Goal: Complete application form: Complete application form

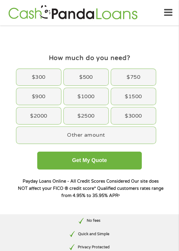
click at [138, 116] on div "$3000" at bounding box center [133, 115] width 45 height 17
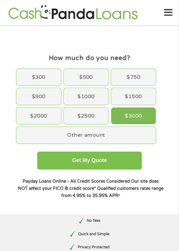
click at [117, 161] on button "Get My Quote" at bounding box center [89, 160] width 104 height 18
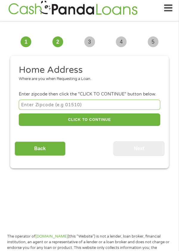
click at [90, 106] on input "number" at bounding box center [90, 105] width 142 height 10
type input "32960"
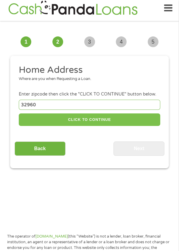
click at [114, 123] on button "CLICK TO CONTINUE" at bounding box center [90, 119] width 142 height 13
type input "32960"
type input "[GEOGRAPHIC_DATA]"
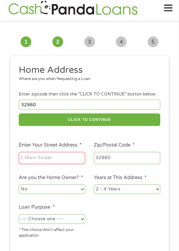
click at [68, 159] on input "Enter Your Street Address *" at bounding box center [52, 158] width 66 height 13
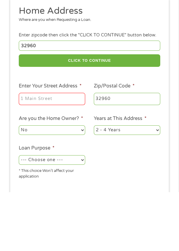
scroll to position [4, 0]
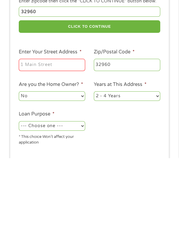
type input "[STREET_ADDRESS]"
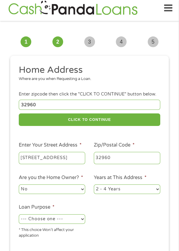
click at [73, 189] on select "No Yes" at bounding box center [52, 189] width 66 height 10
click at [19, 185] on select "No Yes" at bounding box center [52, 189] width 66 height 10
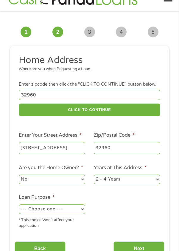
scroll to position [18, 0]
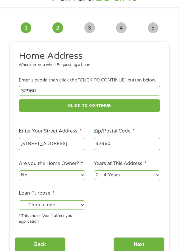
click at [74, 208] on select "--- Choose one --- Pay Bills Debt Consolidation Home Improvement Major Purchase…" at bounding box center [52, 205] width 66 height 10
select select "majorpurchase"
click at [19, 201] on select "--- Choose one --- Pay Bills Debt Consolidation Home Improvement Major Purchase…" at bounding box center [52, 205] width 66 height 10
click at [142, 245] on input "Next" at bounding box center [139, 244] width 51 height 15
click at [136, 245] on input "Next" at bounding box center [139, 244] width 51 height 15
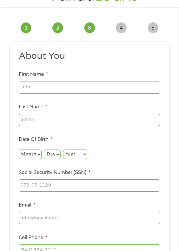
scroll to position [21, 0]
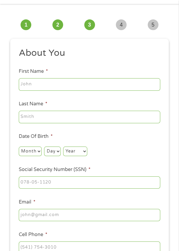
click at [100, 81] on input "First Name *" at bounding box center [90, 84] width 142 height 13
type input "[PERSON_NAME]"
type input "[EMAIL_ADDRESS][DOMAIN_NAME]"
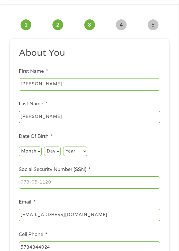
type input "[PHONE_NUMBER]"
click at [34, 149] on select "Month 1 2 3 4 5 6 7 8 9 10 11 12" at bounding box center [30, 151] width 23 height 10
select select "3"
click at [19, 146] on select "Month 1 2 3 4 5 6 7 8 9 10 11 12" at bounding box center [30, 151] width 23 height 10
click at [58, 151] on select "Day 1 2 3 4 5 6 7 8 9 10 11 12 13 14 15 16 17 18 19 20 21 22 23 24 25 26 27 28 …" at bounding box center [52, 151] width 16 height 10
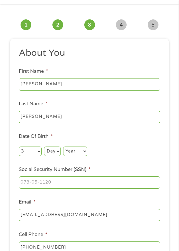
select select "15"
click at [44, 146] on select "Day 1 2 3 4 5 6 7 8 9 10 11 12 13 14 15 16 17 18 19 20 21 22 23 24 25 26 27 28 …" at bounding box center [52, 151] width 16 height 10
click at [80, 151] on select "Year [DATE] 2006 2005 2004 2003 2002 2001 2000 1999 1998 1997 1996 1995 1994 19…" at bounding box center [75, 151] width 24 height 10
select select "1976"
click at [63, 146] on select "Year [DATE] 2006 2005 2004 2003 2002 2001 2000 1999 1998 1997 1996 1995 1994 19…" at bounding box center [75, 151] width 24 height 10
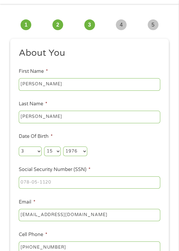
click at [96, 181] on input "Social Security Number (SSN) *" at bounding box center [90, 182] width 142 height 13
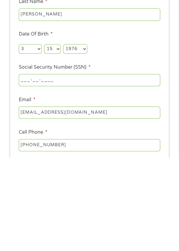
scroll to position [32, 0]
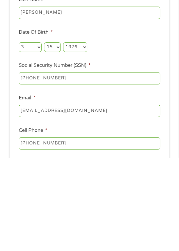
type input "583-57-3429"
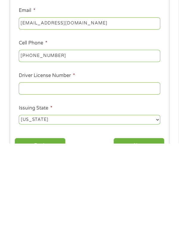
scroll to position [109, 0]
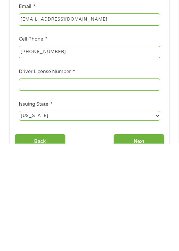
click at [109, 192] on input "Driver License Number *" at bounding box center [90, 192] width 142 height 13
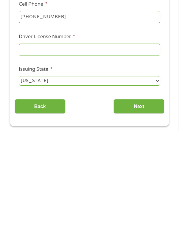
scroll to position [134, 0]
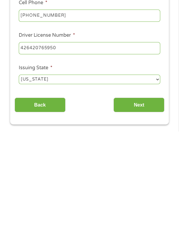
type input "426420765950"
click at [144, 226] on input "Next" at bounding box center [139, 224] width 51 height 15
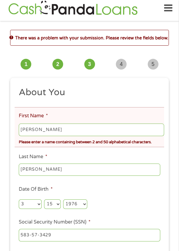
scroll to position [2, 2]
click at [66, 129] on input "[PERSON_NAME]" at bounding box center [91, 129] width 145 height 13
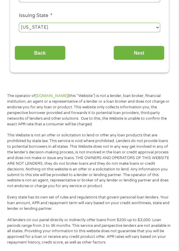
scroll to position [336, 0]
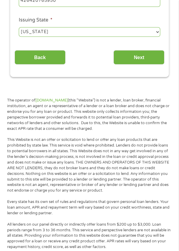
type input "[PERSON_NAME]"
click at [143, 54] on input "Next" at bounding box center [139, 57] width 51 height 15
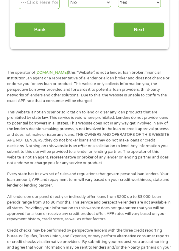
scroll to position [4, 0]
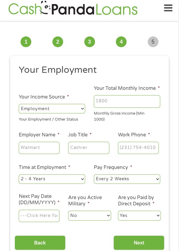
click at [124, 99] on input "Your Total Monthly Income *" at bounding box center [127, 101] width 66 height 13
type input "3"
type input "2500"
click at [69, 110] on select "--- Choose one --- Employment [DEMOGRAPHIC_DATA] Benefits" at bounding box center [52, 109] width 66 height 10
select select "selfEmployed"
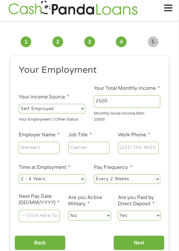
click at [19, 104] on select "--- Choose one --- Employment [DEMOGRAPHIC_DATA] Benefits" at bounding box center [52, 109] width 66 height 10
click at [46, 148] on input "Employer Name *" at bounding box center [39, 148] width 41 height 13
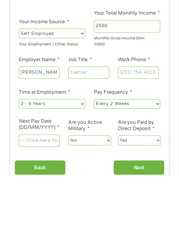
type input "[PERSON_NAME] store"
click at [90, 148] on input "Job Title *" at bounding box center [88, 148] width 41 height 13
type input "T"
type input "Retail"
click at [137, 149] on input "Work Phone *" at bounding box center [138, 148] width 41 height 13
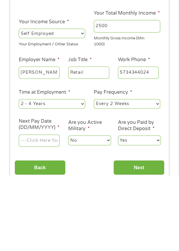
type input "[PHONE_NUMBER]"
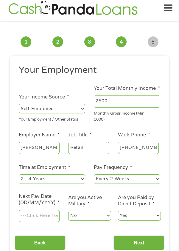
click at [62, 177] on select "--- Choose one --- 1 Year or less 1 - 2 Years 2 - 4 Years Over 4 Years" at bounding box center [52, 179] width 66 height 10
click at [19, 174] on select "--- Choose one --- 1 Year or less 1 - 2 Years 2 - 4 Years Over 4 Years" at bounding box center [52, 179] width 66 height 10
click at [128, 180] on select "--- Choose one --- Every 2 Weeks Every Week Monthly Semi-Monthly" at bounding box center [127, 179] width 66 height 10
select select "monthly"
click at [94, 174] on select "--- Choose one --- Every 2 Weeks Every Week Monthly Semi-Monthly" at bounding box center [127, 179] width 66 height 10
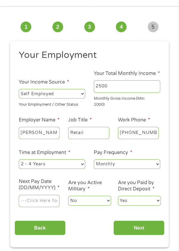
scroll to position [23, 0]
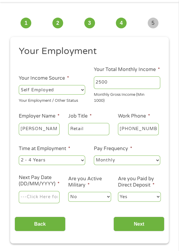
click at [48, 199] on input "Next Pay Date (DD/MM/YYYY) *" at bounding box center [39, 197] width 41 height 13
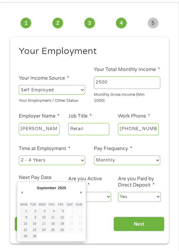
type input "[DATE]"
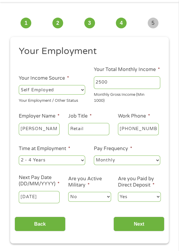
click at [97, 197] on select "No Yes" at bounding box center [89, 197] width 43 height 10
click at [68, 192] on select "No Yes" at bounding box center [89, 197] width 43 height 10
click at [136, 227] on input "Next" at bounding box center [139, 223] width 51 height 15
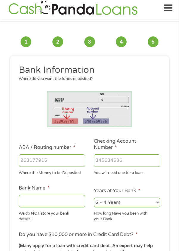
scroll to position [2, 2]
click at [65, 156] on input "ABA / Routing number *" at bounding box center [52, 160] width 66 height 13
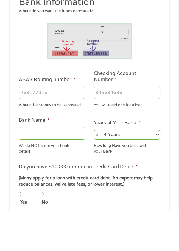
scroll to position [33, 0]
click at [51, 172] on input "Bank Name *" at bounding box center [52, 172] width 66 height 13
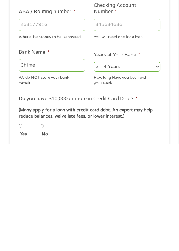
type input "Chime"
click at [63, 125] on input "ABA / Routing number *" at bounding box center [52, 131] width 66 height 13
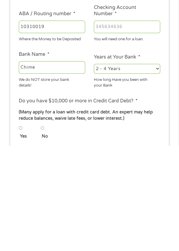
type input "103100195"
type input "CENTRAL NATIONAL BANK TRUST"
type input "103100195"
click at [128, 131] on input "Checking Account Number *" at bounding box center [127, 131] width 66 height 13
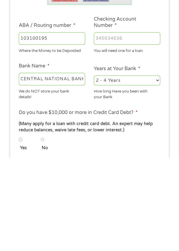
type input "[CREDIT_CARD_NUMBER]"
click at [76, 174] on input "CENTRAL NATIONAL BANK TRUST" at bounding box center [52, 172] width 66 height 13
click at [65, 176] on input "NK TRUST" at bounding box center [52, 172] width 66 height 13
type input "N"
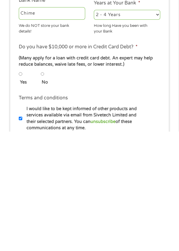
scroll to position [73, 0]
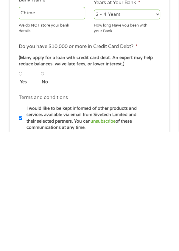
type input "Chime"
click at [44, 194] on input "No" at bounding box center [43, 192] width 4 height 7
radio input "true"
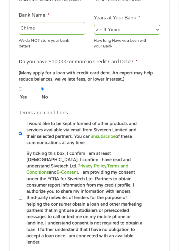
scroll to position [179, 0]
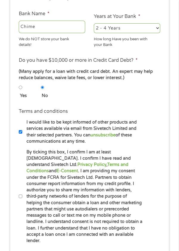
click at [21, 196] on input "By ticking this box, I confirm I am at least [DEMOGRAPHIC_DATA]. I confirm I ha…" at bounding box center [21, 196] width 4 height 7
checkbox input "true"
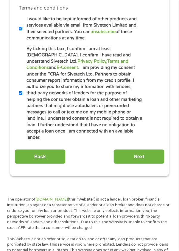
scroll to position [283, 0]
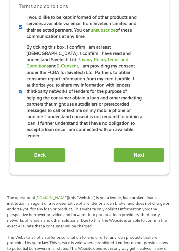
click at [138, 148] on input "Next" at bounding box center [139, 155] width 51 height 15
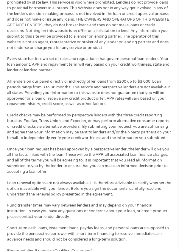
click at [144, 152] on div "The operator of [DOMAIN_NAME] (this “Website”) is not a lender, loan broker, fi…" at bounding box center [89, 163] width 170 height 417
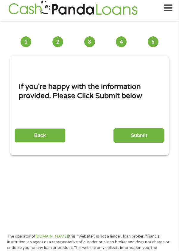
scroll to position [2, 2]
click at [129, 136] on input "Submit" at bounding box center [139, 135] width 51 height 15
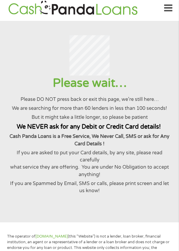
scroll to position [0, 0]
